Goal: Information Seeking & Learning: Learn about a topic

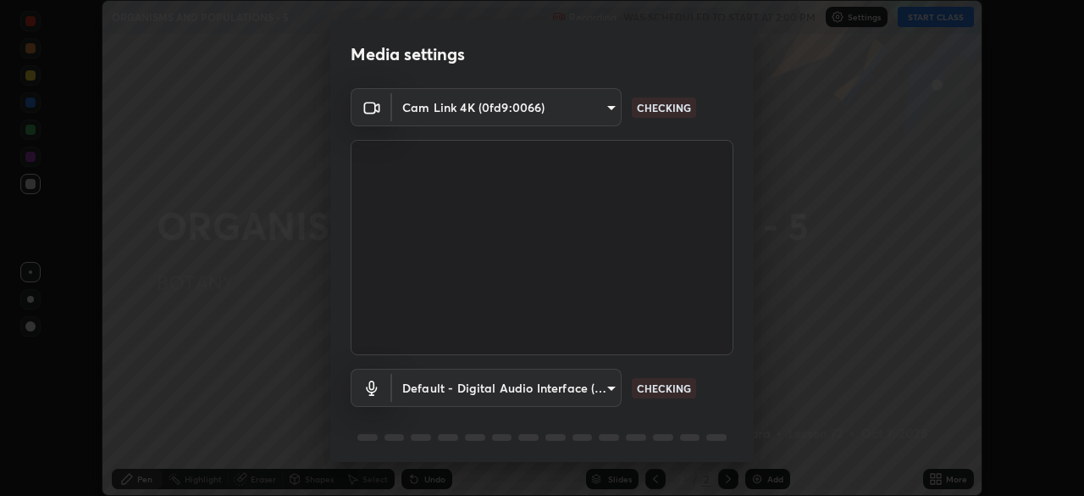
scroll to position [60, 0]
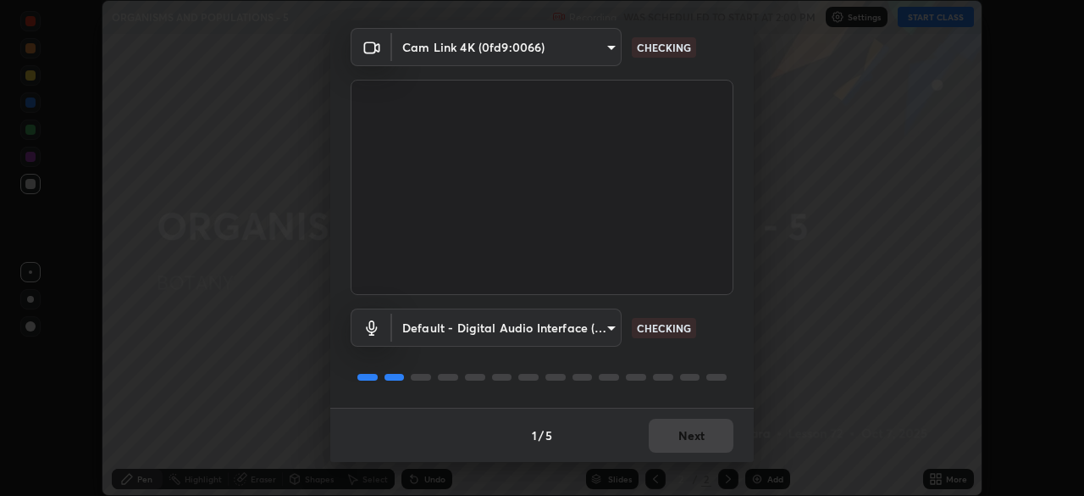
click at [679, 430] on div "1 / 5 Next" at bounding box center [542, 434] width 424 height 54
click at [674, 427] on div "1 / 5 Next" at bounding box center [542, 434] width 424 height 54
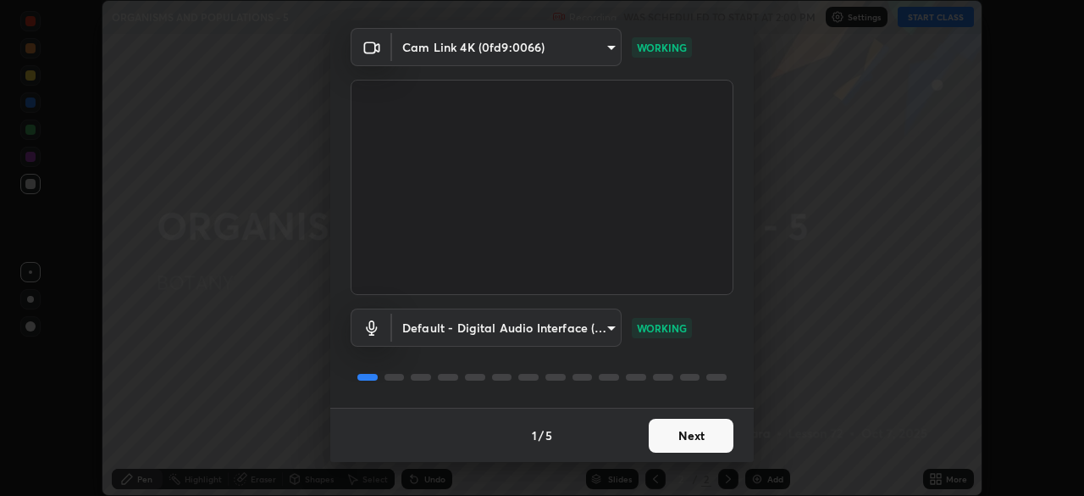
click at [678, 435] on button "Next" at bounding box center [691, 436] width 85 height 34
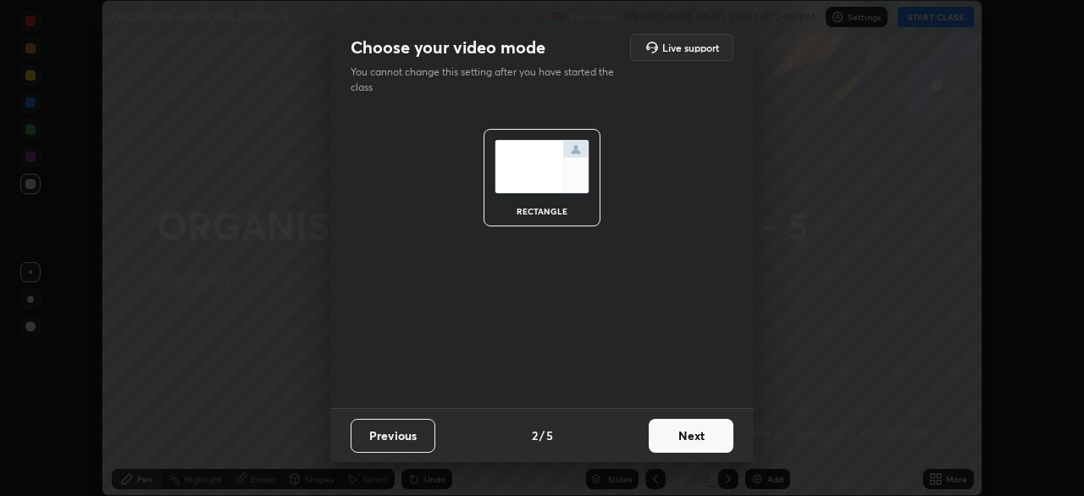
scroll to position [0, 0]
click at [690, 435] on button "Next" at bounding box center [691, 436] width 85 height 34
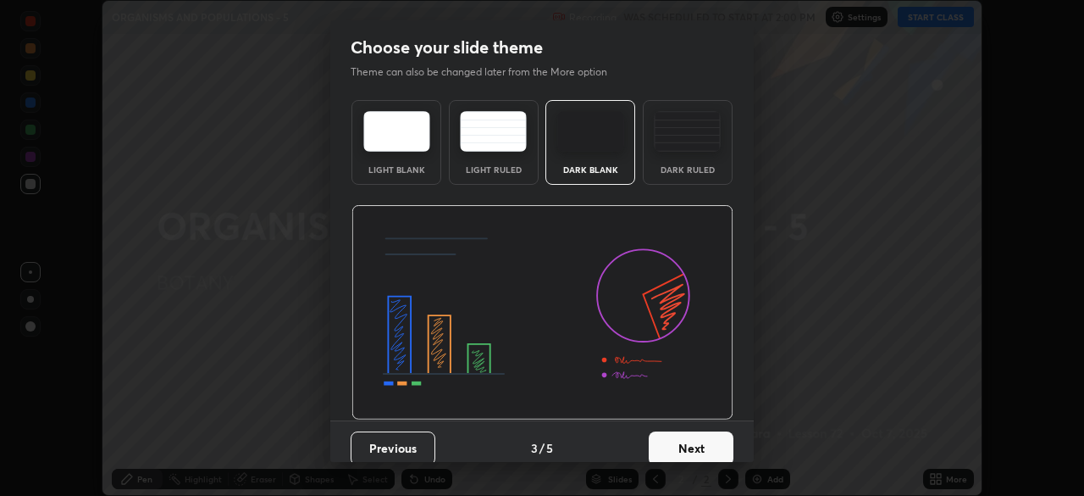
click at [690, 447] on button "Next" at bounding box center [691, 448] width 85 height 34
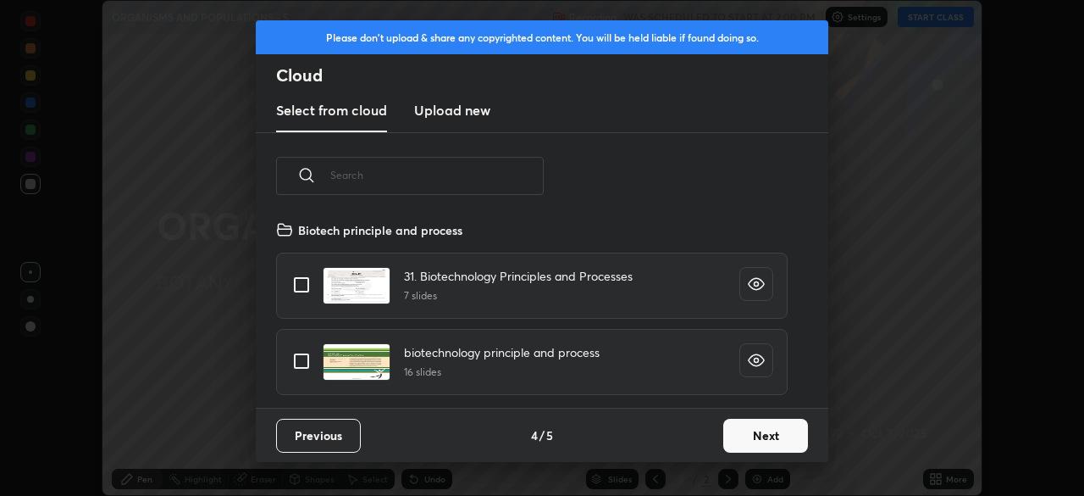
click at [740, 441] on button "Next" at bounding box center [765, 436] width 85 height 34
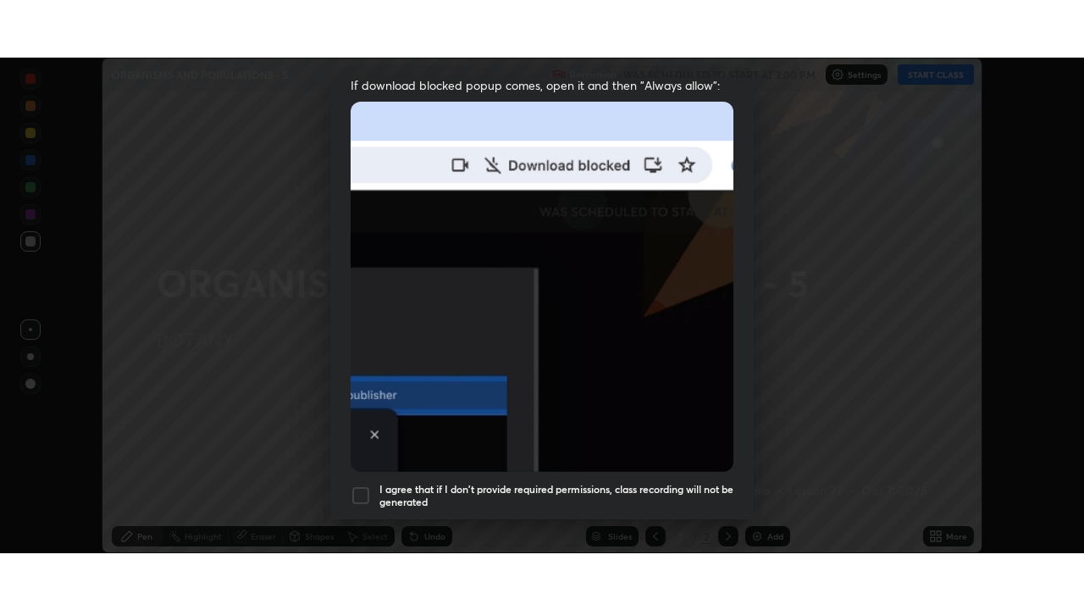
scroll to position [406, 0]
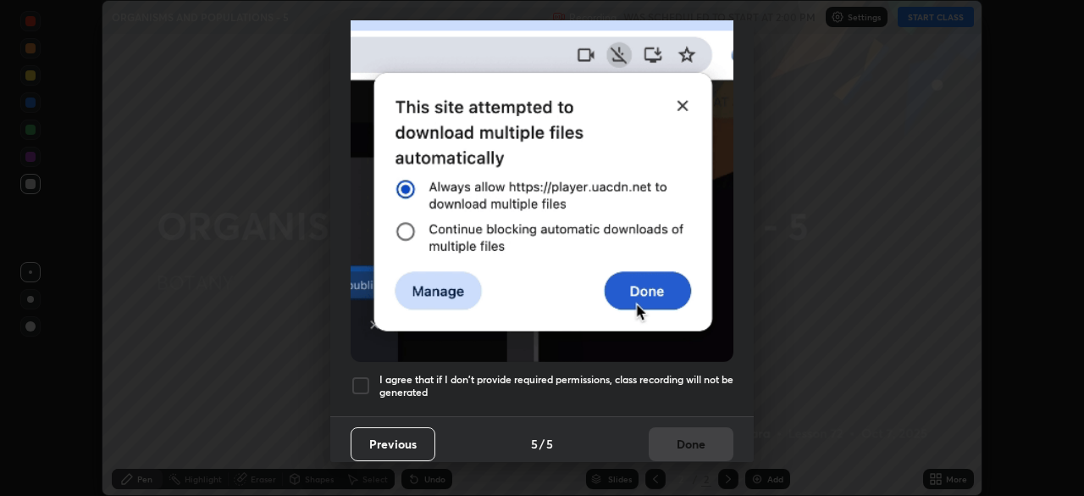
click at [682, 373] on h5 "I agree that if I don't provide required permissions, class recording will not …" at bounding box center [557, 386] width 354 height 26
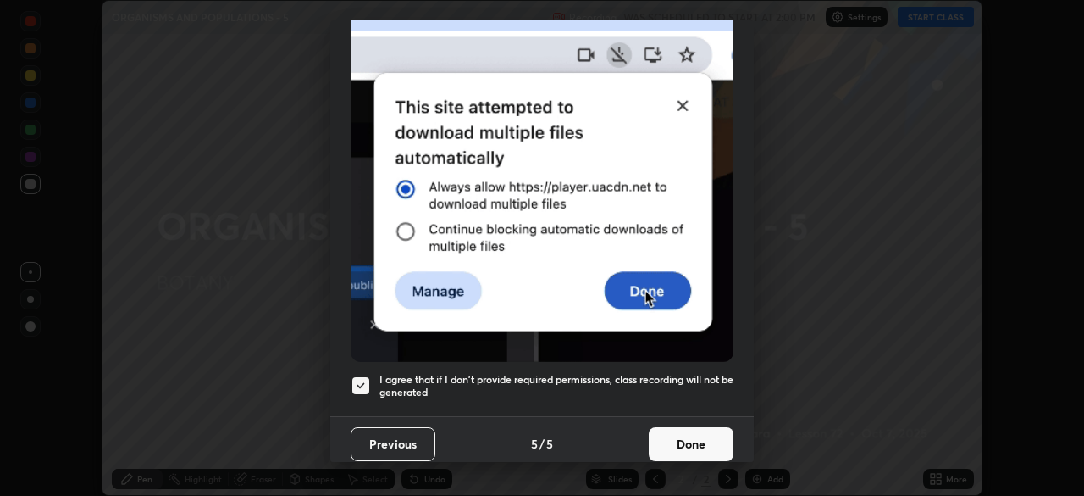
click at [668, 428] on button "Done" at bounding box center [691, 444] width 85 height 34
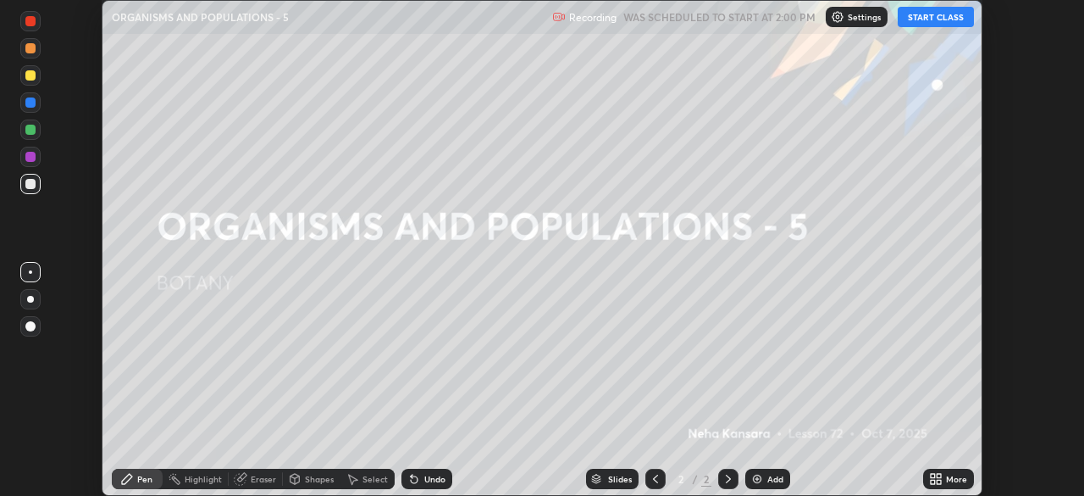
click at [921, 23] on button "START CLASS" at bounding box center [936, 17] width 76 height 20
click at [936, 478] on icon at bounding box center [936, 479] width 14 height 14
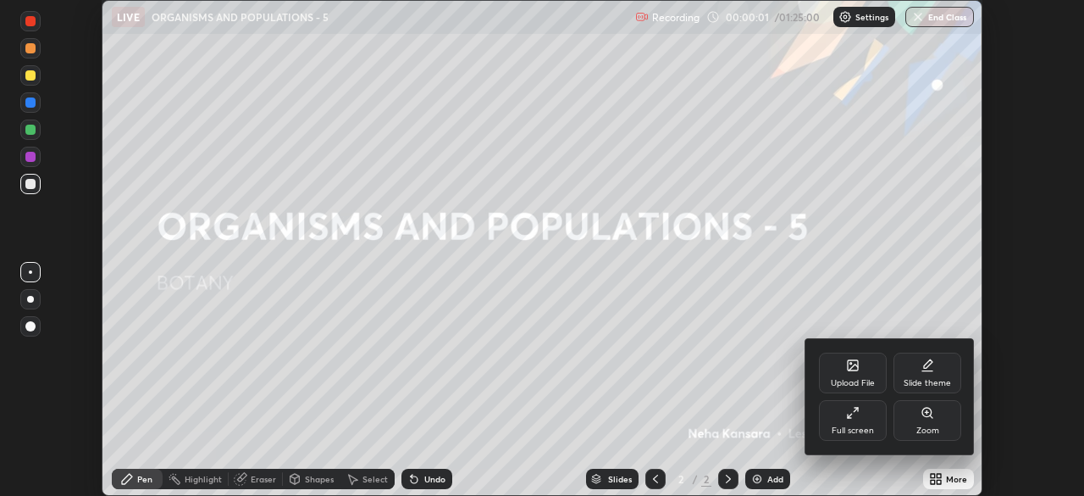
click at [854, 415] on icon at bounding box center [853, 413] width 14 height 14
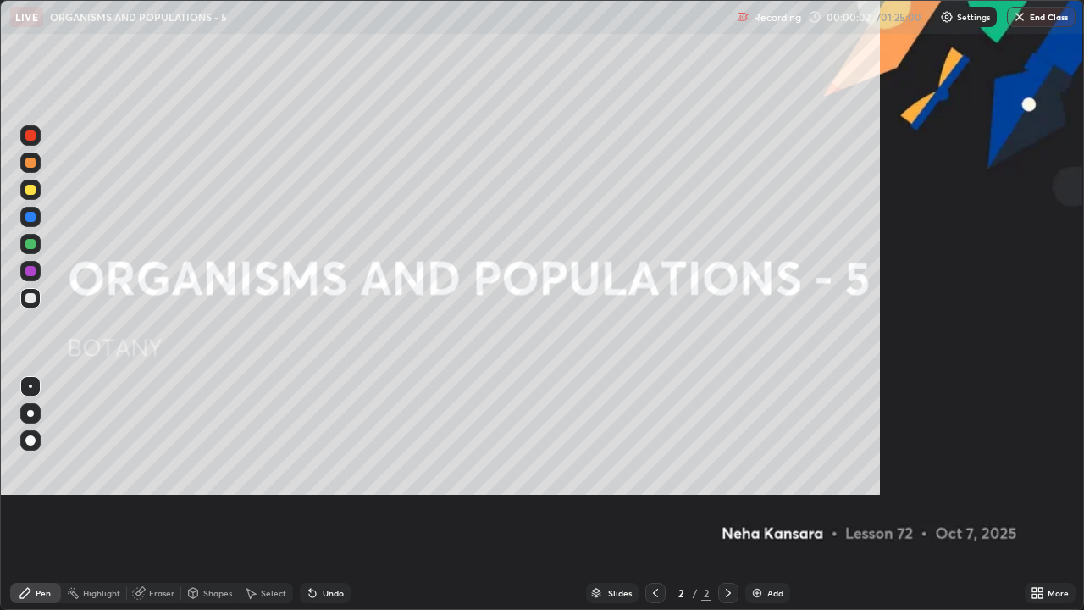
scroll to position [610, 1084]
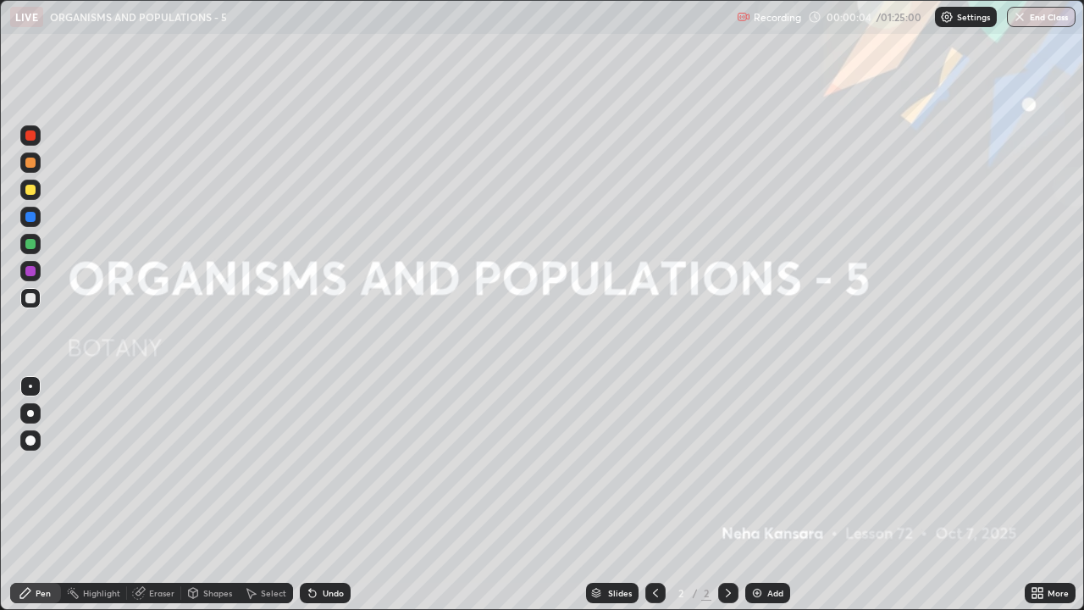
click at [757, 495] on img at bounding box center [758, 593] width 14 height 14
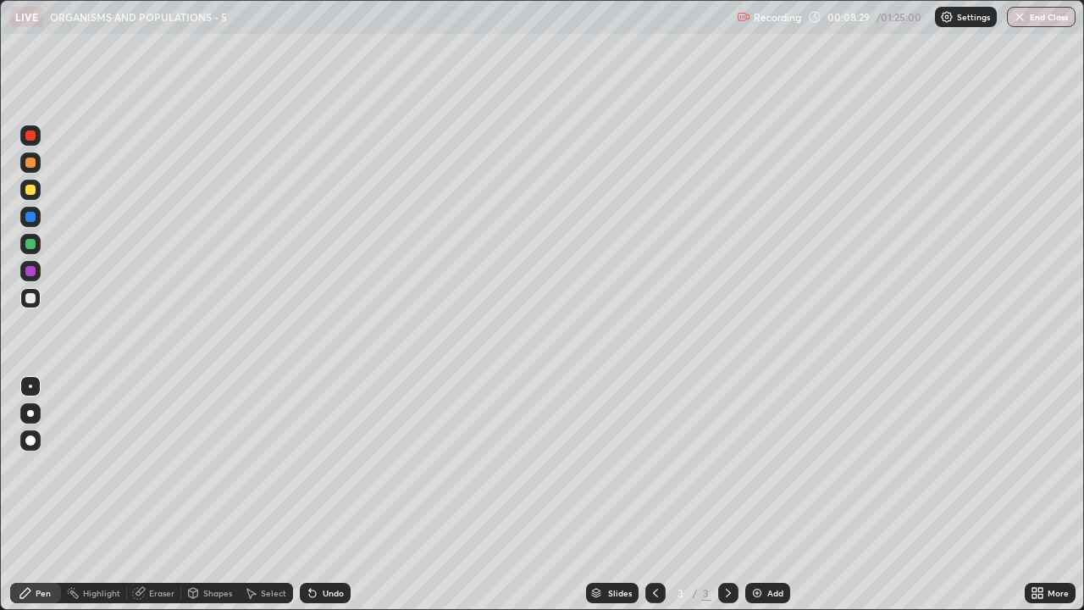
click at [654, 495] on icon at bounding box center [656, 593] width 14 height 14
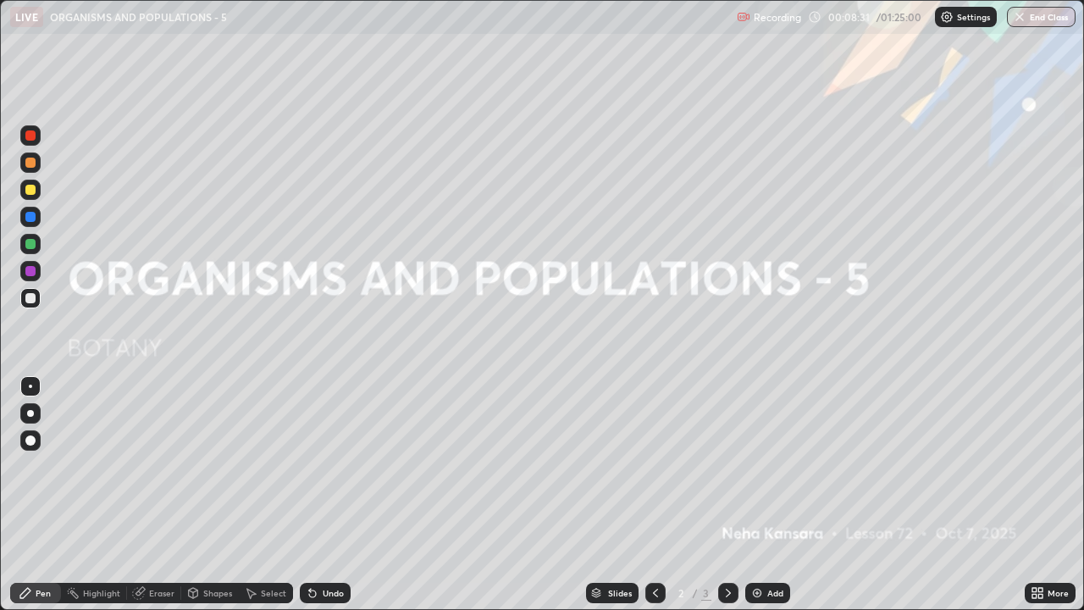
click at [727, 495] on icon at bounding box center [729, 593] width 14 height 14
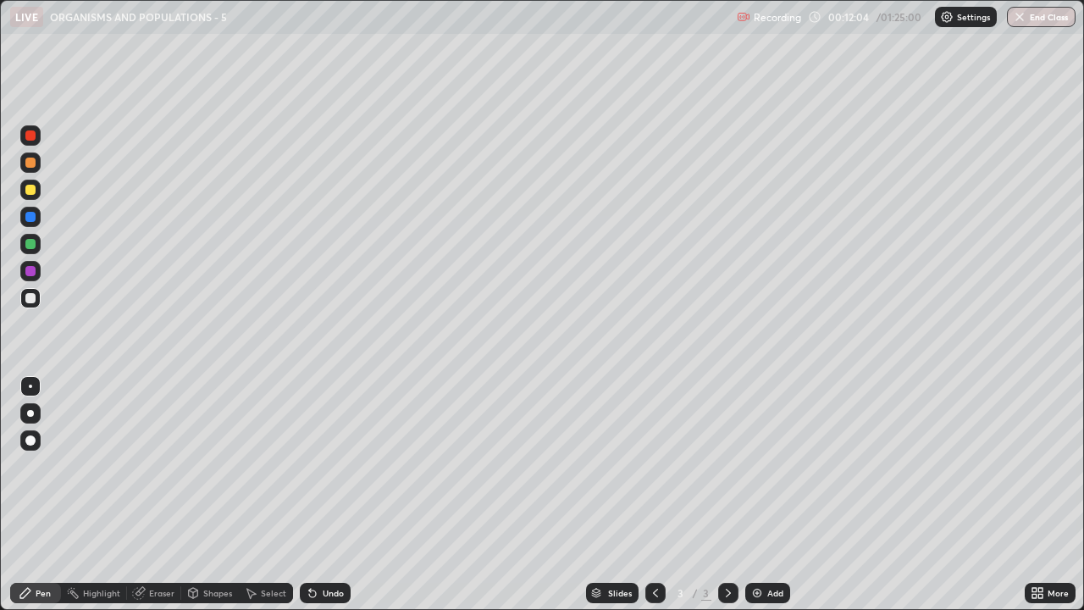
click at [30, 413] on div at bounding box center [30, 413] width 7 height 7
click at [759, 495] on img at bounding box center [758, 593] width 14 height 14
click at [753, 495] on img at bounding box center [758, 593] width 14 height 14
click at [32, 246] on div at bounding box center [30, 244] width 10 height 10
click at [758, 495] on div "Add" at bounding box center [768, 593] width 45 height 20
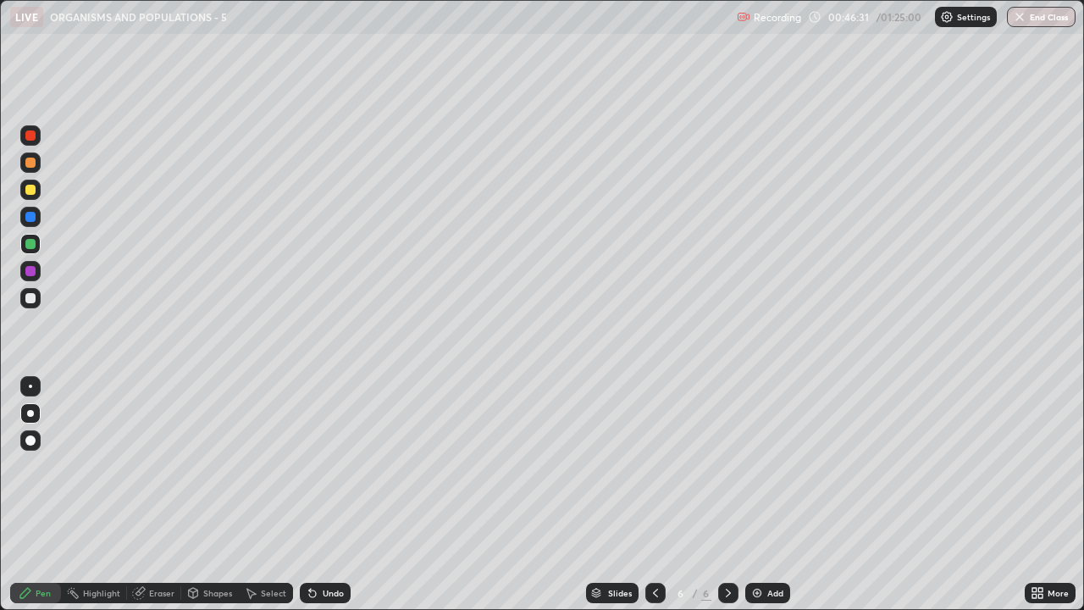
click at [656, 495] on icon at bounding box center [655, 593] width 5 height 8
click at [654, 495] on icon at bounding box center [656, 593] width 14 height 14
click at [657, 495] on icon at bounding box center [656, 593] width 14 height 14
click at [727, 495] on icon at bounding box center [729, 593] width 14 height 14
click at [731, 495] on div at bounding box center [728, 593] width 20 height 20
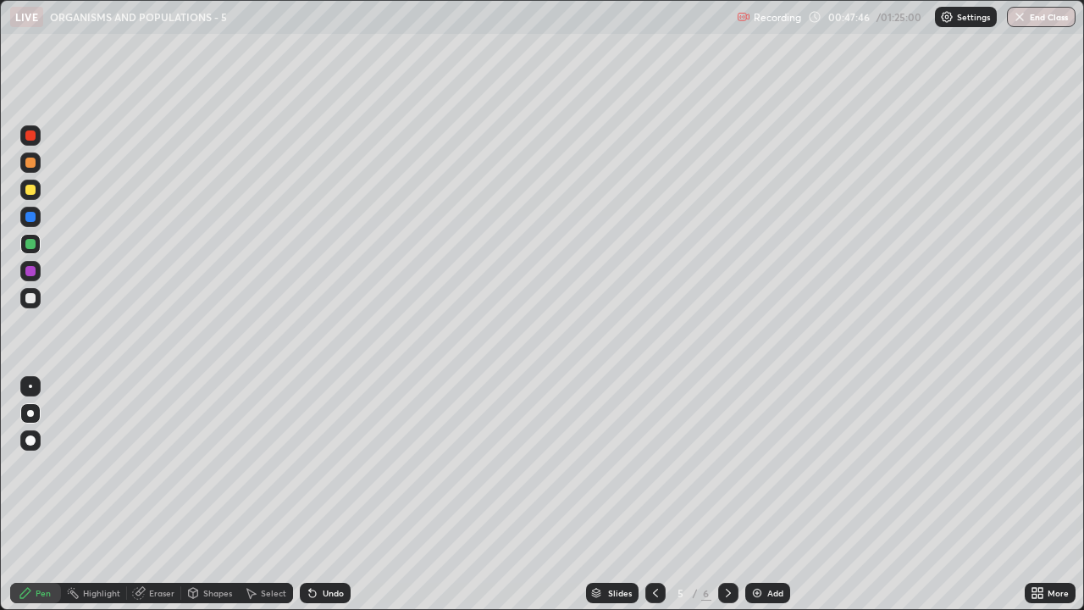
click at [727, 495] on icon at bounding box center [729, 593] width 14 height 14
click at [657, 495] on div at bounding box center [656, 593] width 20 height 34
click at [731, 495] on icon at bounding box center [729, 593] width 14 height 14
click at [755, 495] on img at bounding box center [758, 593] width 14 height 14
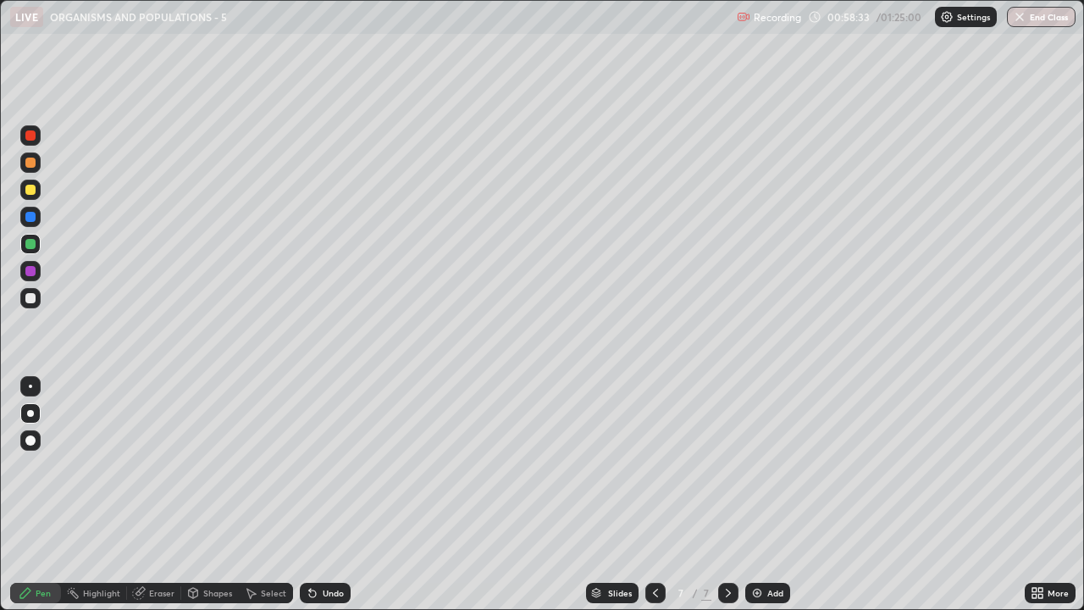
click at [141, 495] on icon at bounding box center [138, 593] width 11 height 11
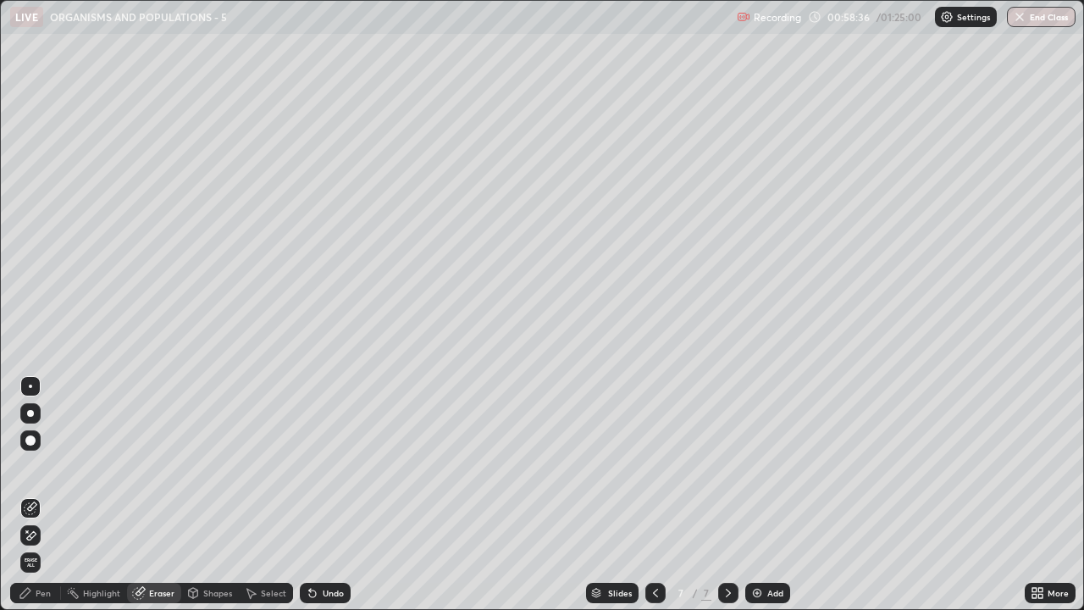
click at [44, 495] on div "Pen" at bounding box center [43, 593] width 15 height 8
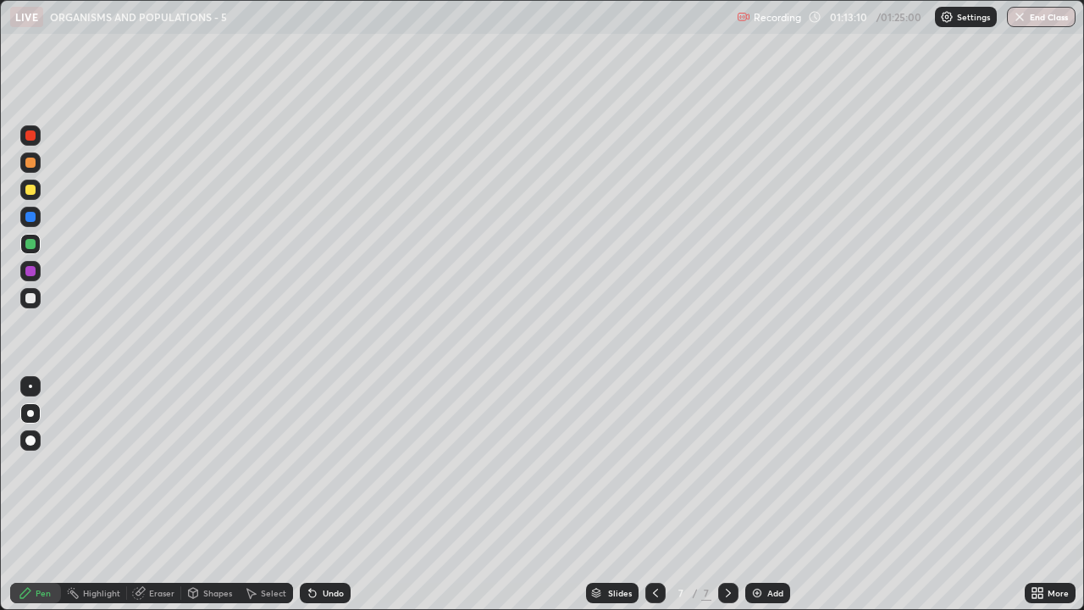
click at [762, 495] on div "Add" at bounding box center [768, 593] width 45 height 20
click at [652, 495] on icon at bounding box center [656, 593] width 14 height 14
click at [653, 495] on icon at bounding box center [655, 593] width 5 height 8
click at [646, 495] on div at bounding box center [656, 593] width 20 height 20
click at [646, 495] on div at bounding box center [656, 593] width 20 height 34
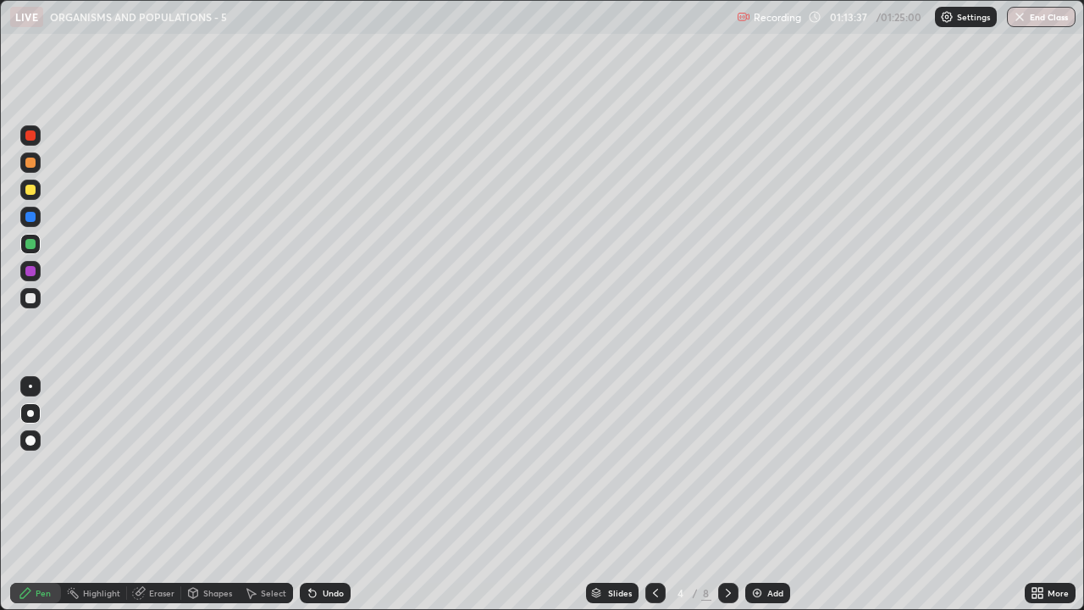
click at [655, 495] on icon at bounding box center [656, 593] width 14 height 14
click at [705, 495] on div "8" at bounding box center [706, 592] width 10 height 15
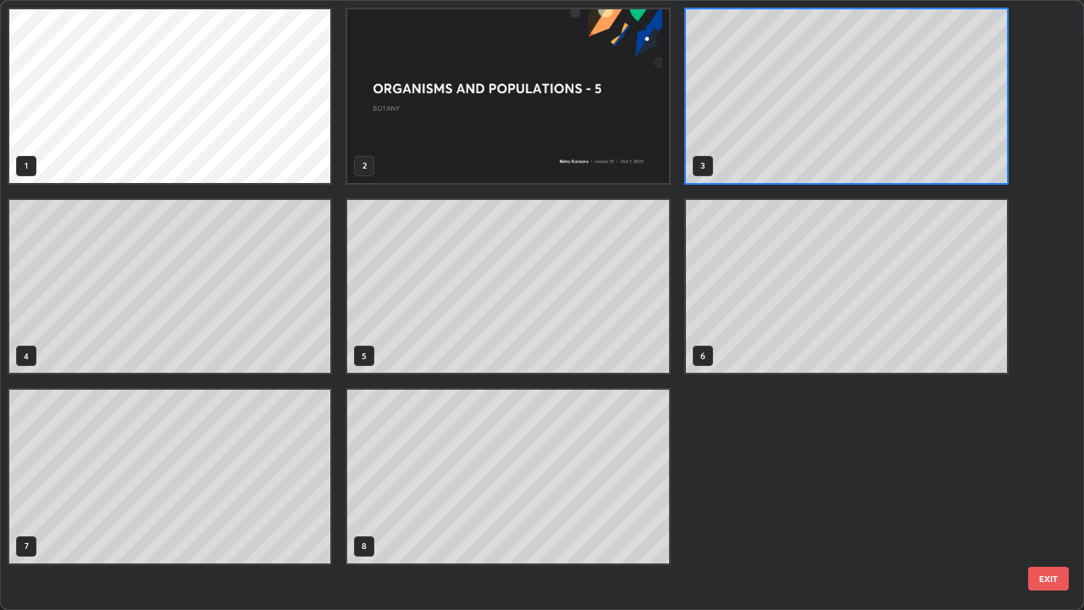
scroll to position [603, 1074]
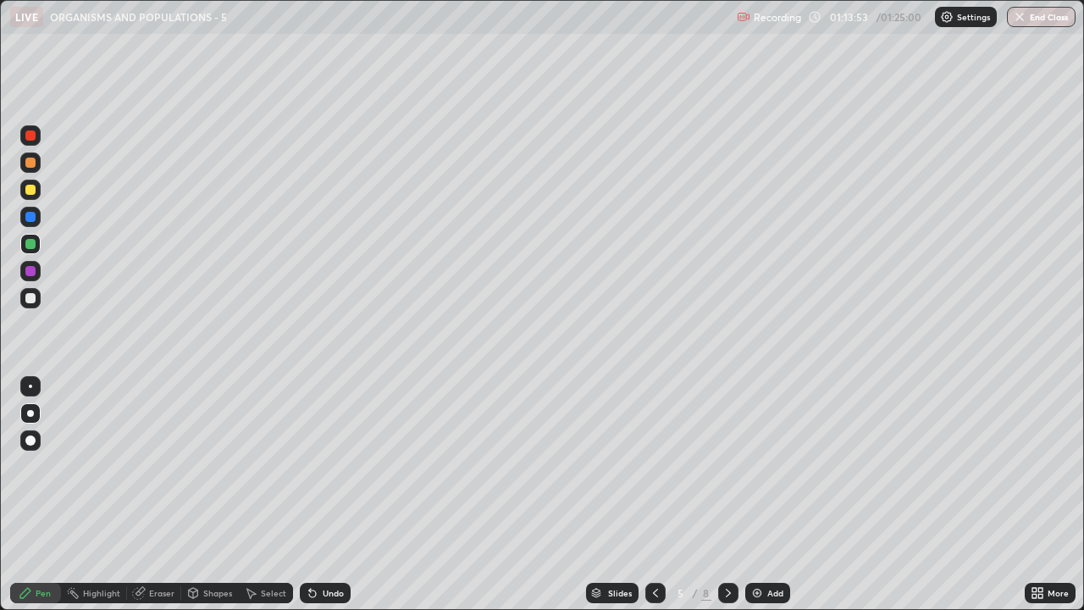
click at [727, 495] on icon at bounding box center [729, 593] width 14 height 14
click at [726, 495] on icon at bounding box center [729, 593] width 14 height 14
click at [1019, 23] on img "button" at bounding box center [1021, 17] width 14 height 14
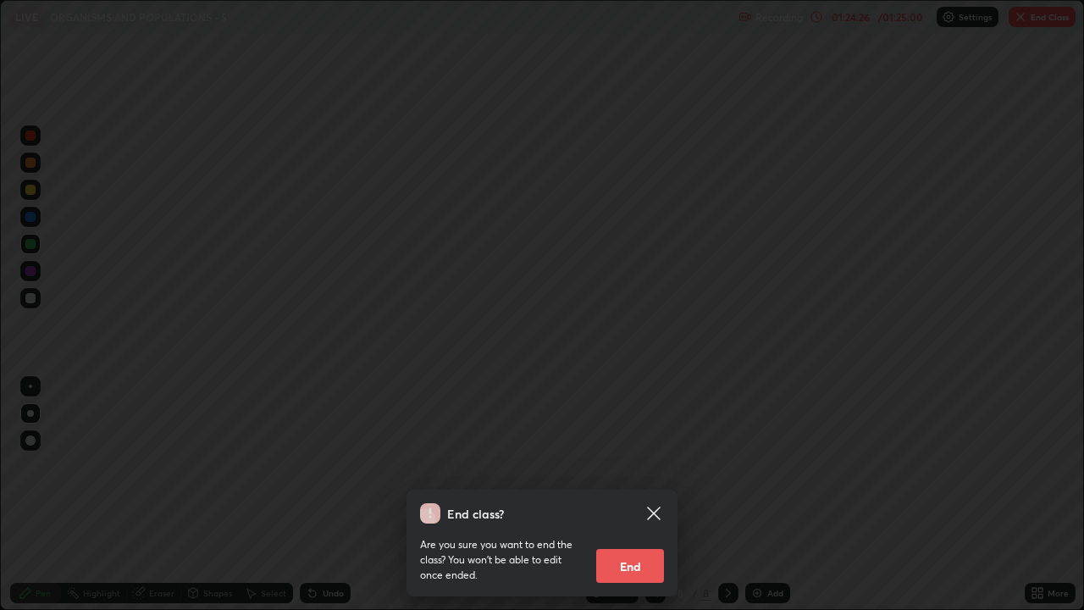
click at [647, 495] on button "End" at bounding box center [630, 566] width 68 height 34
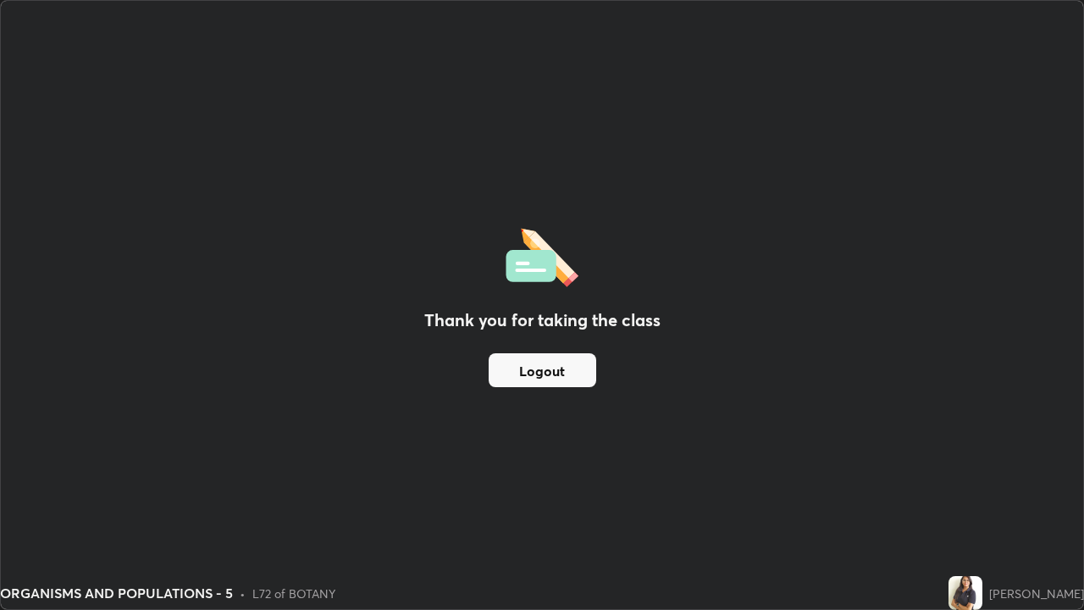
click at [521, 373] on button "Logout" at bounding box center [543, 370] width 108 height 34
